Goal: Task Accomplishment & Management: Use online tool/utility

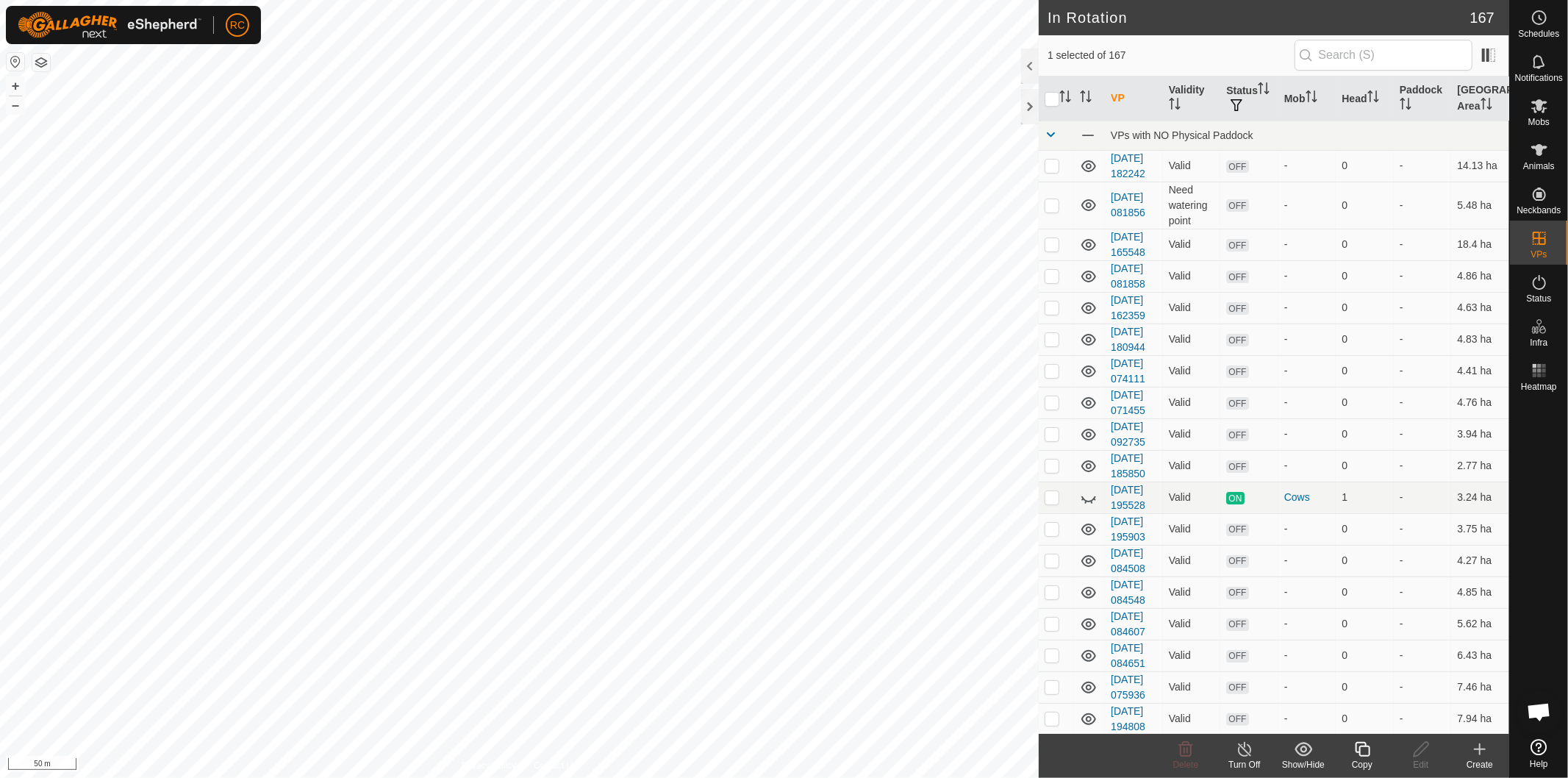
click at [1361, 748] on icon at bounding box center [1362, 749] width 18 height 18
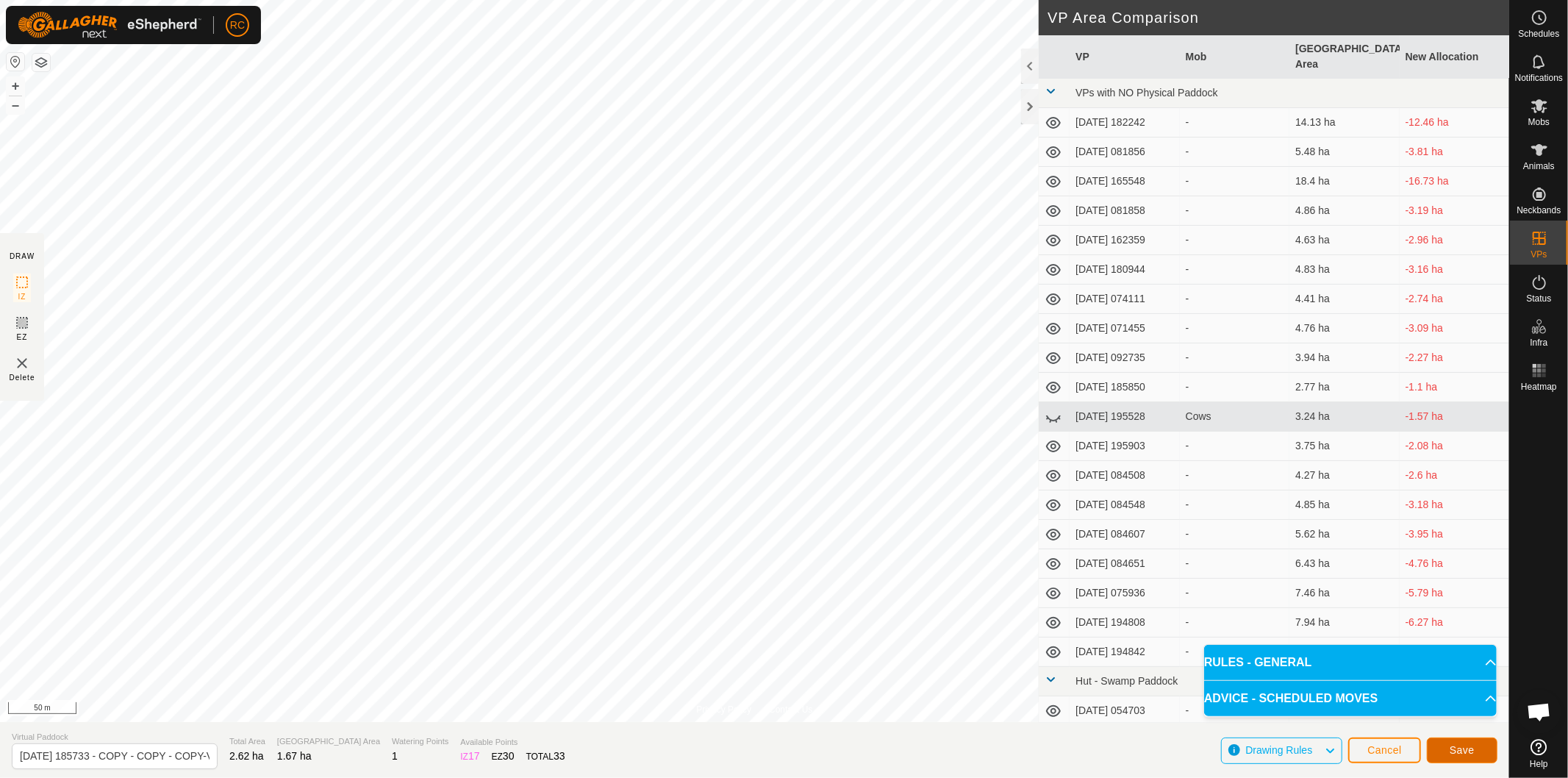
click at [1452, 745] on span "Save" at bounding box center [1462, 750] width 25 height 11
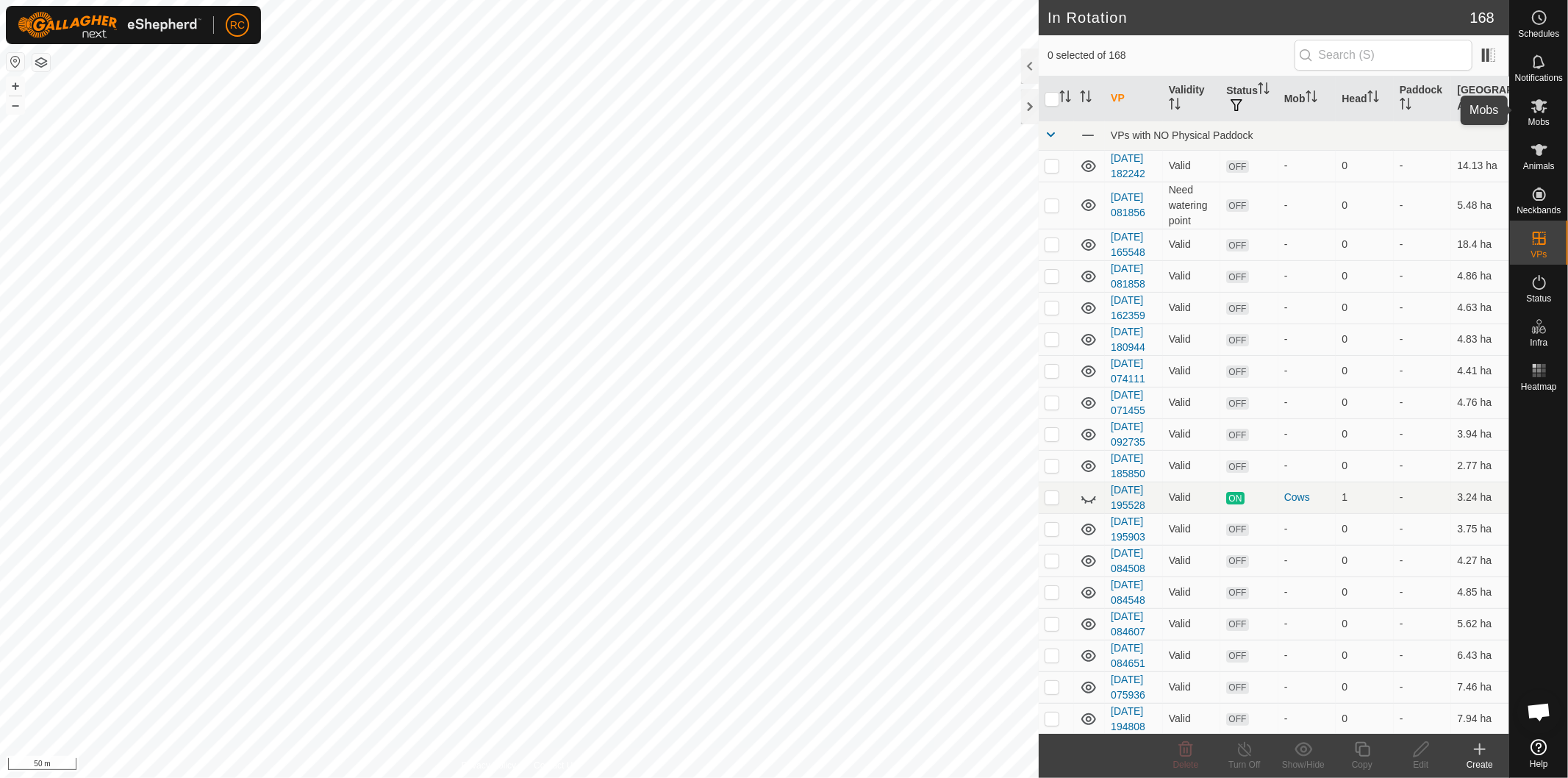
click at [1539, 113] on icon at bounding box center [1539, 105] width 18 height 18
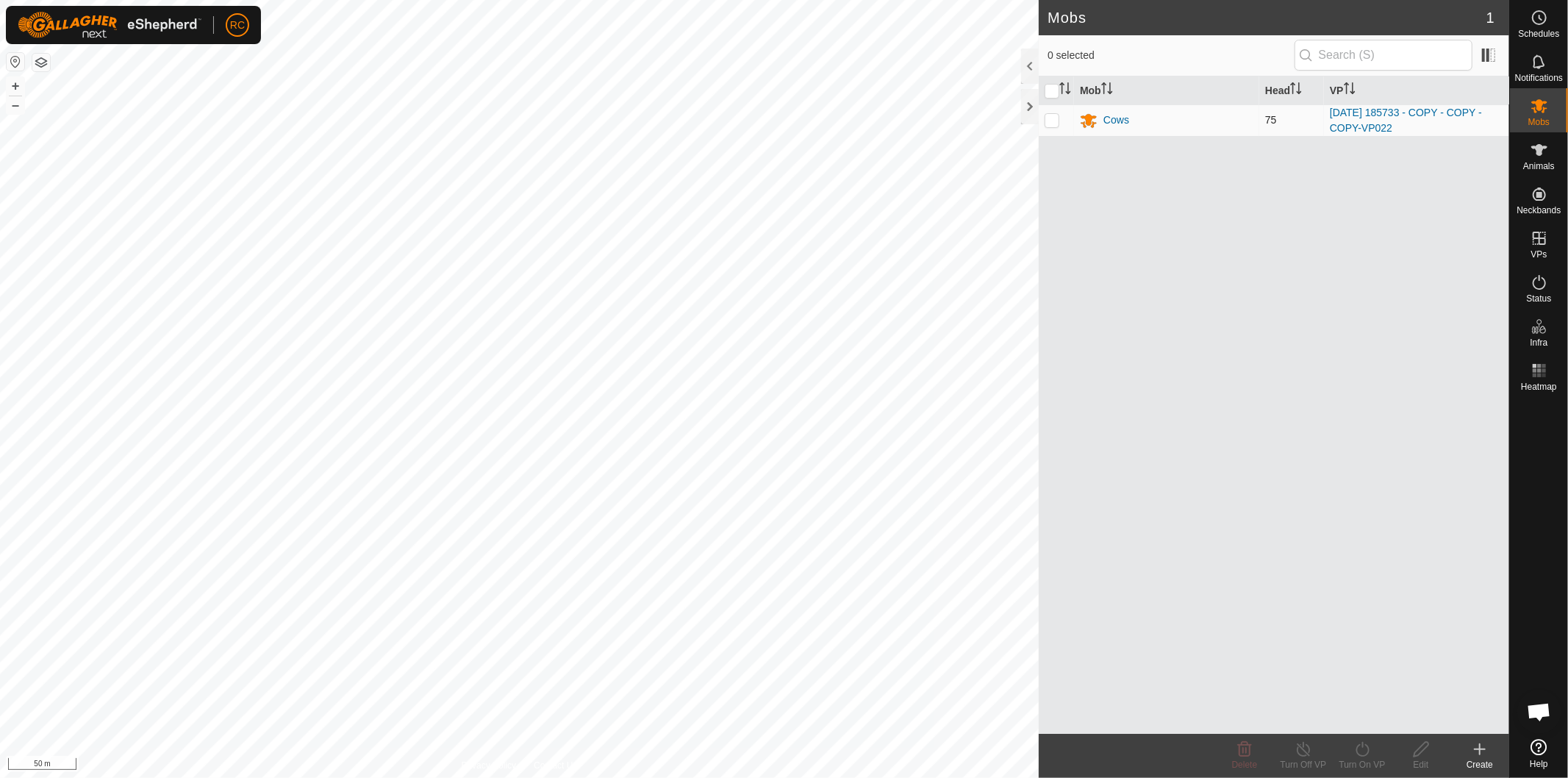
click at [1050, 120] on p-checkbox at bounding box center [1051, 120] width 14 height 11
checkbox input "true"
click at [1357, 753] on icon at bounding box center [1362, 749] width 13 height 14
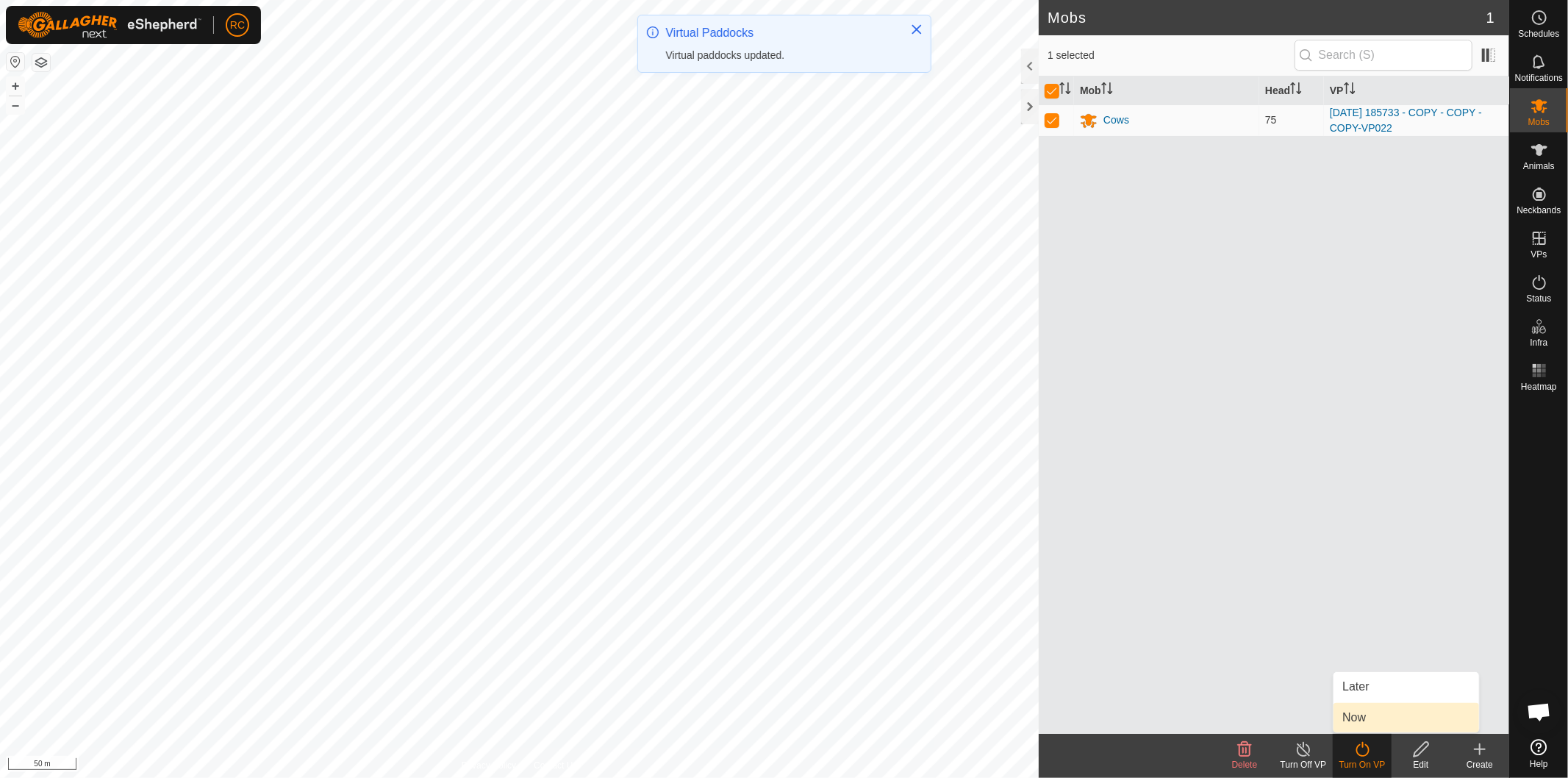
click at [1362, 716] on link "Now" at bounding box center [1406, 717] width 145 height 29
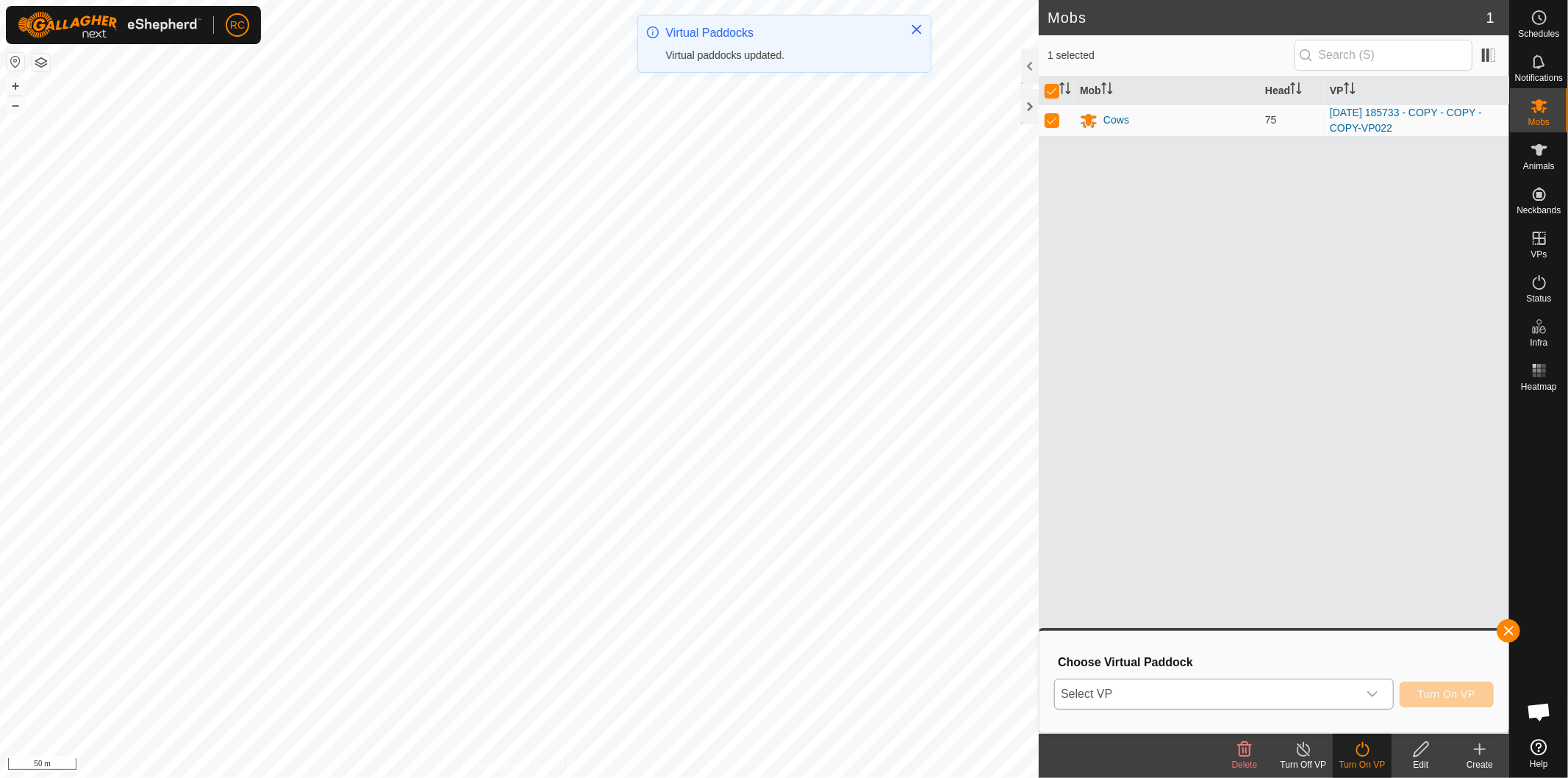
click at [1350, 694] on span "Select VP" at bounding box center [1206, 694] width 303 height 29
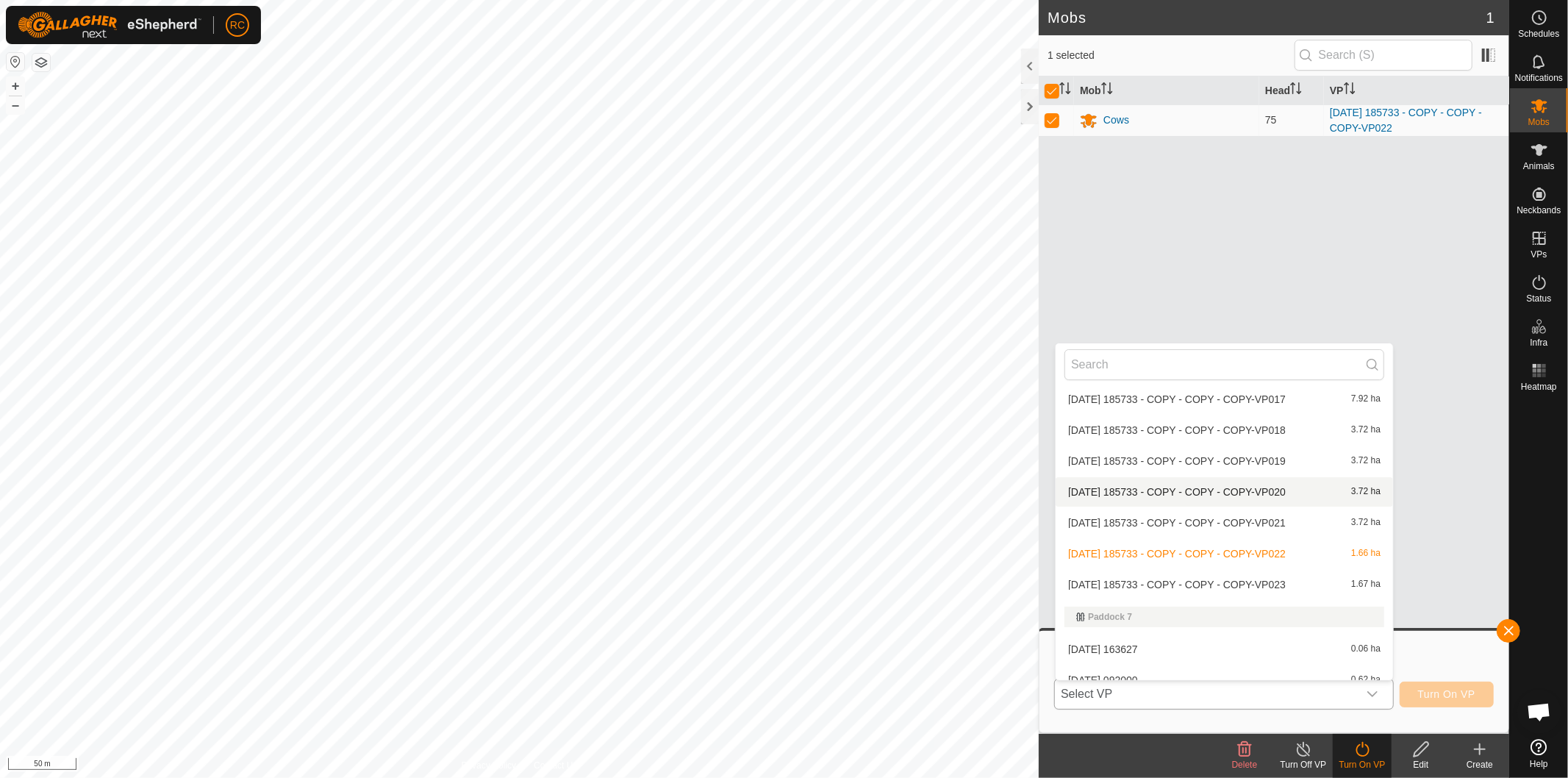
scroll to position [4100, 0]
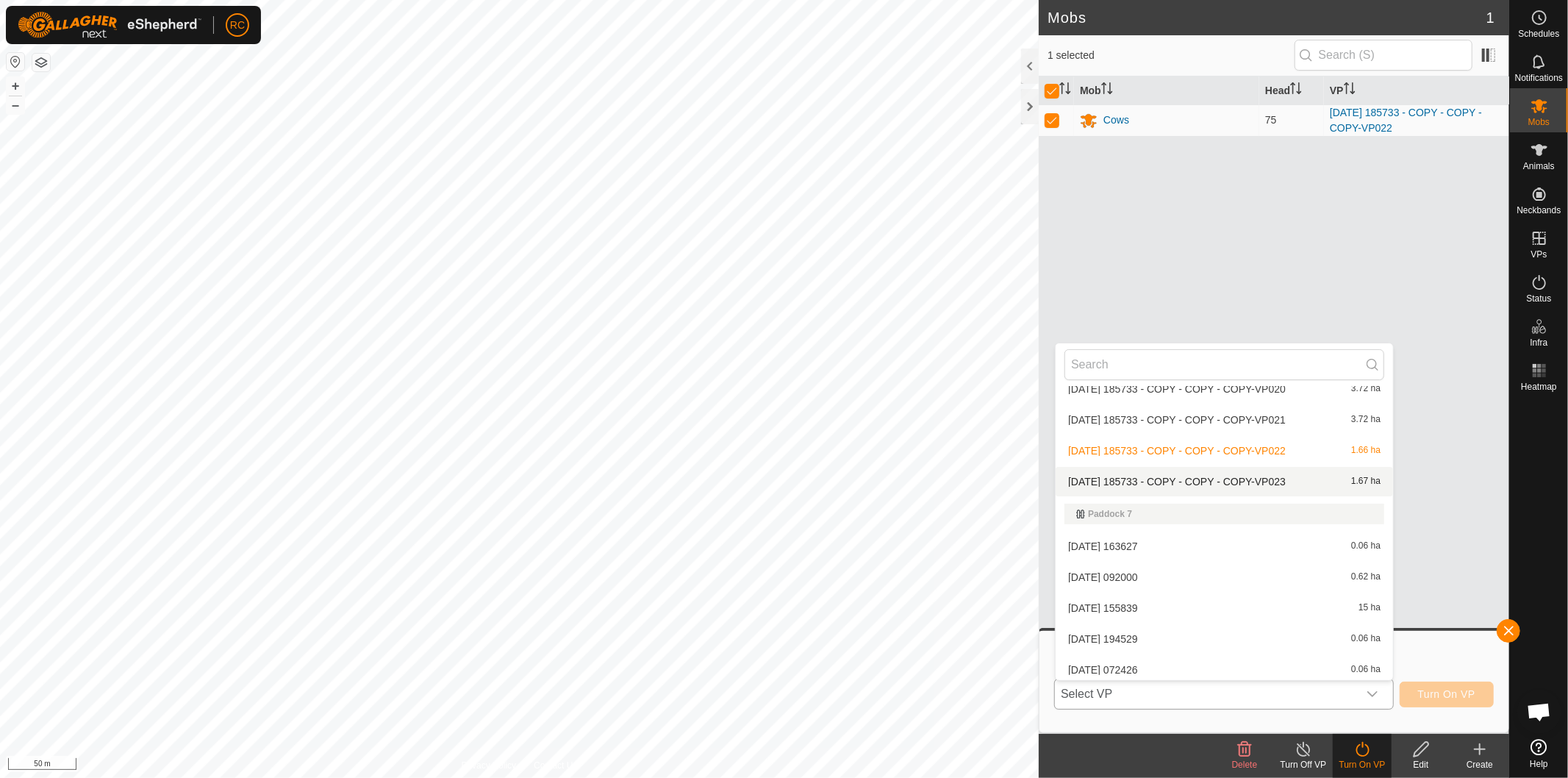
click at [1259, 472] on li "[DATE] 185733 - COPY - COPY - COPY-VP023 1.67 ha" at bounding box center [1225, 481] width 338 height 29
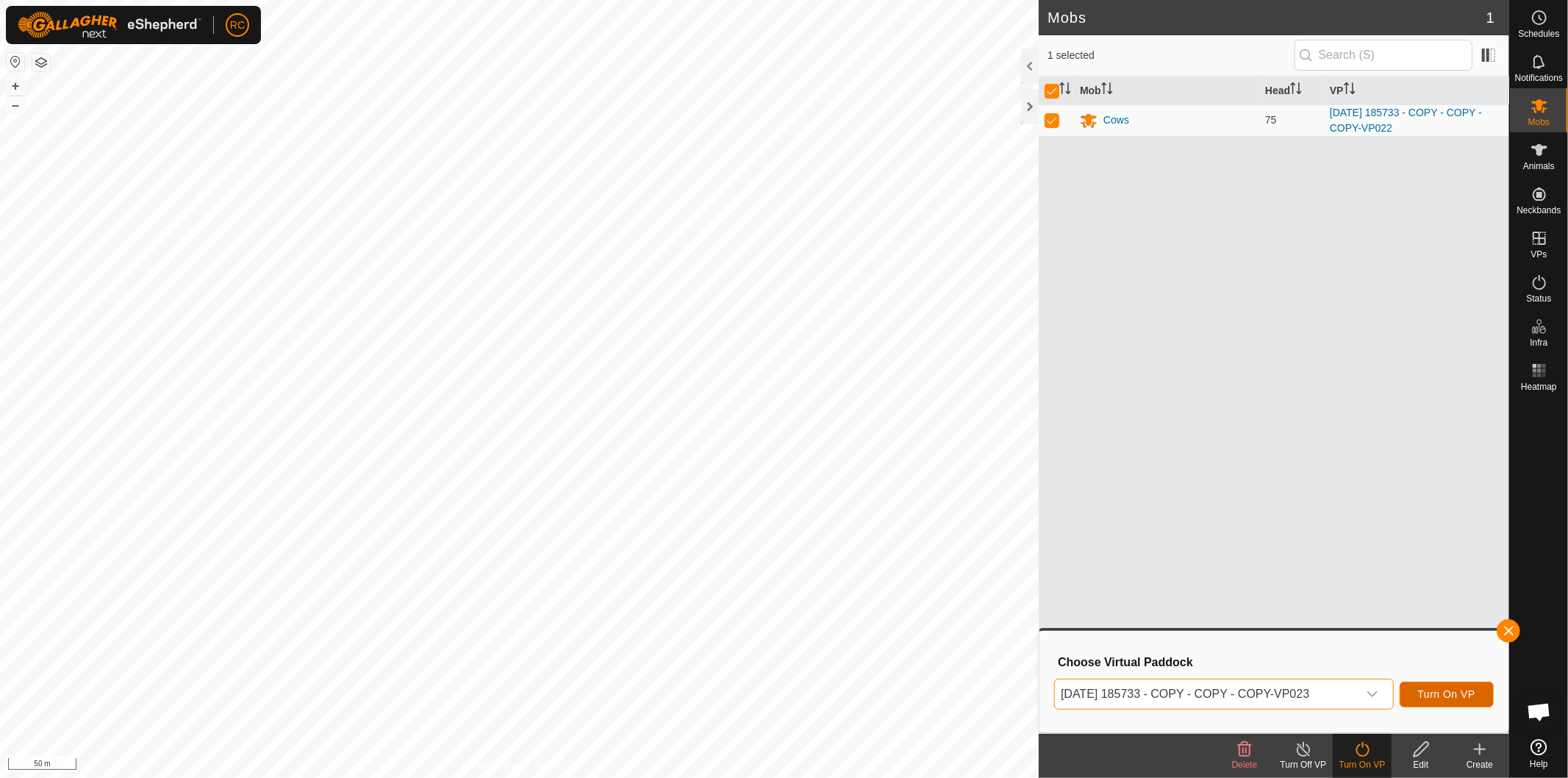
click at [1434, 690] on span "Turn On VP" at bounding box center [1447, 694] width 57 height 11
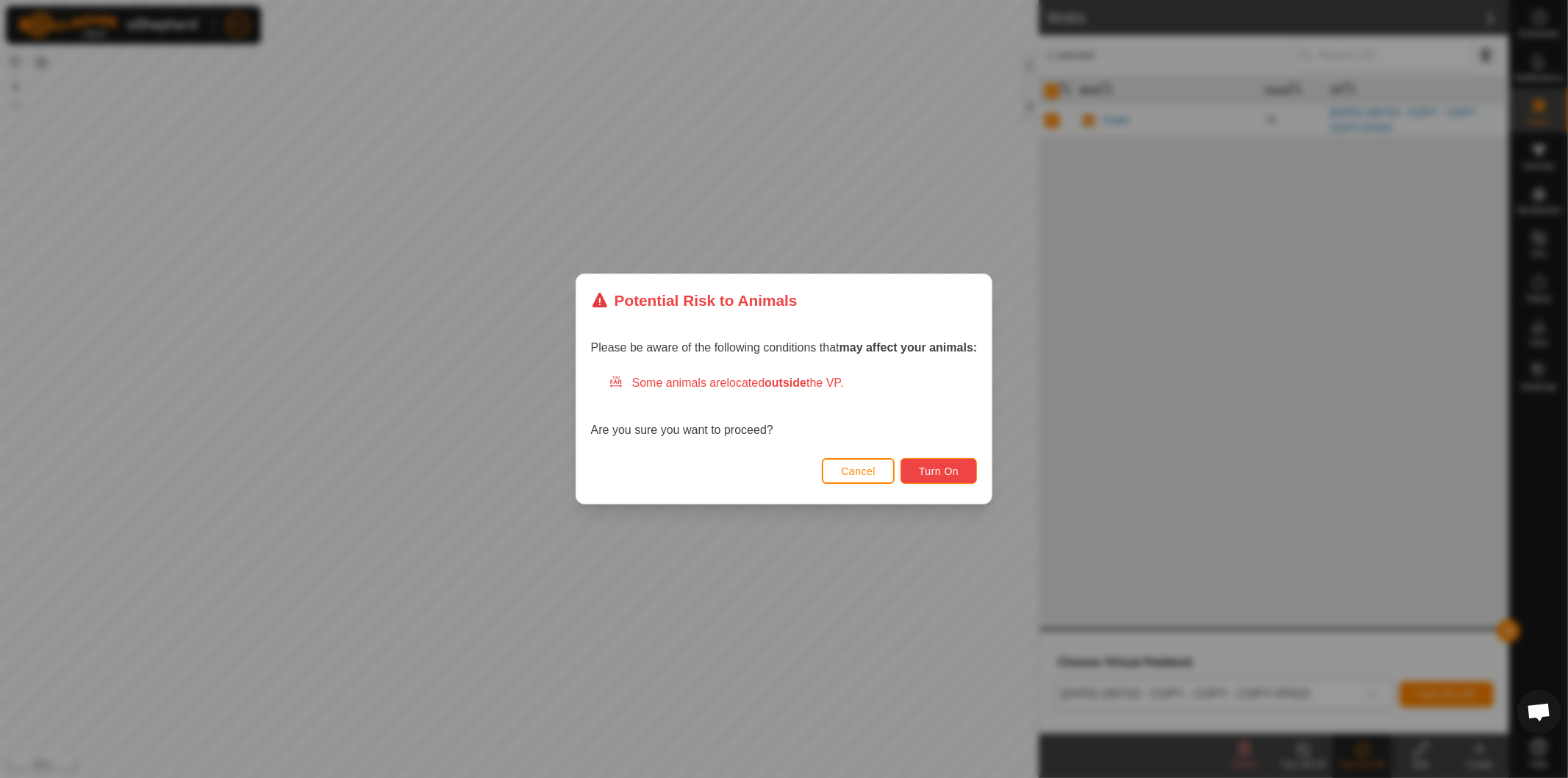
click at [974, 471] on button "Turn On" at bounding box center [938, 471] width 77 height 26
